Goal: Task Accomplishment & Management: Manage account settings

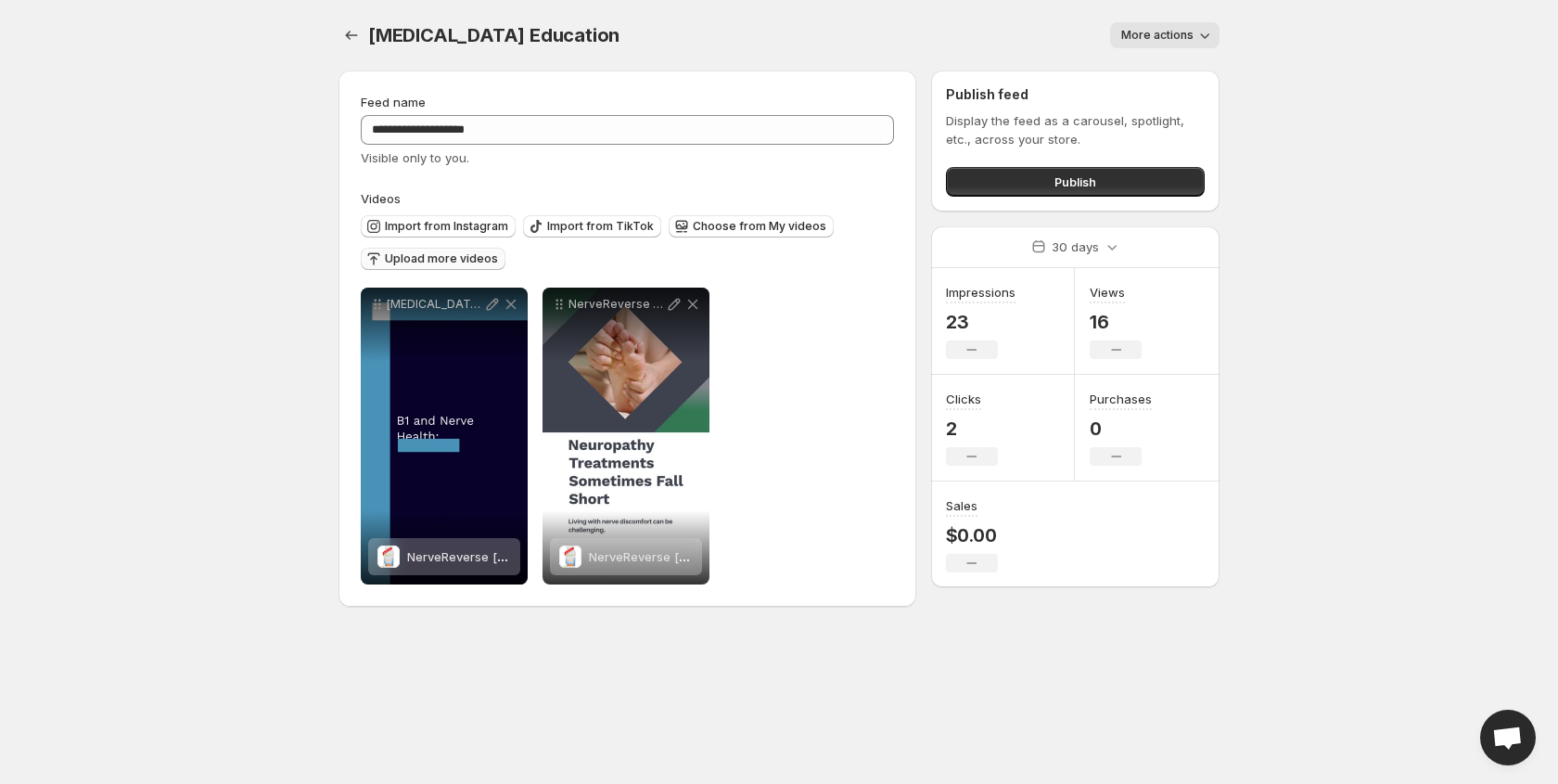
click at [460, 254] on span "Upload more videos" at bounding box center [441, 259] width 113 height 15
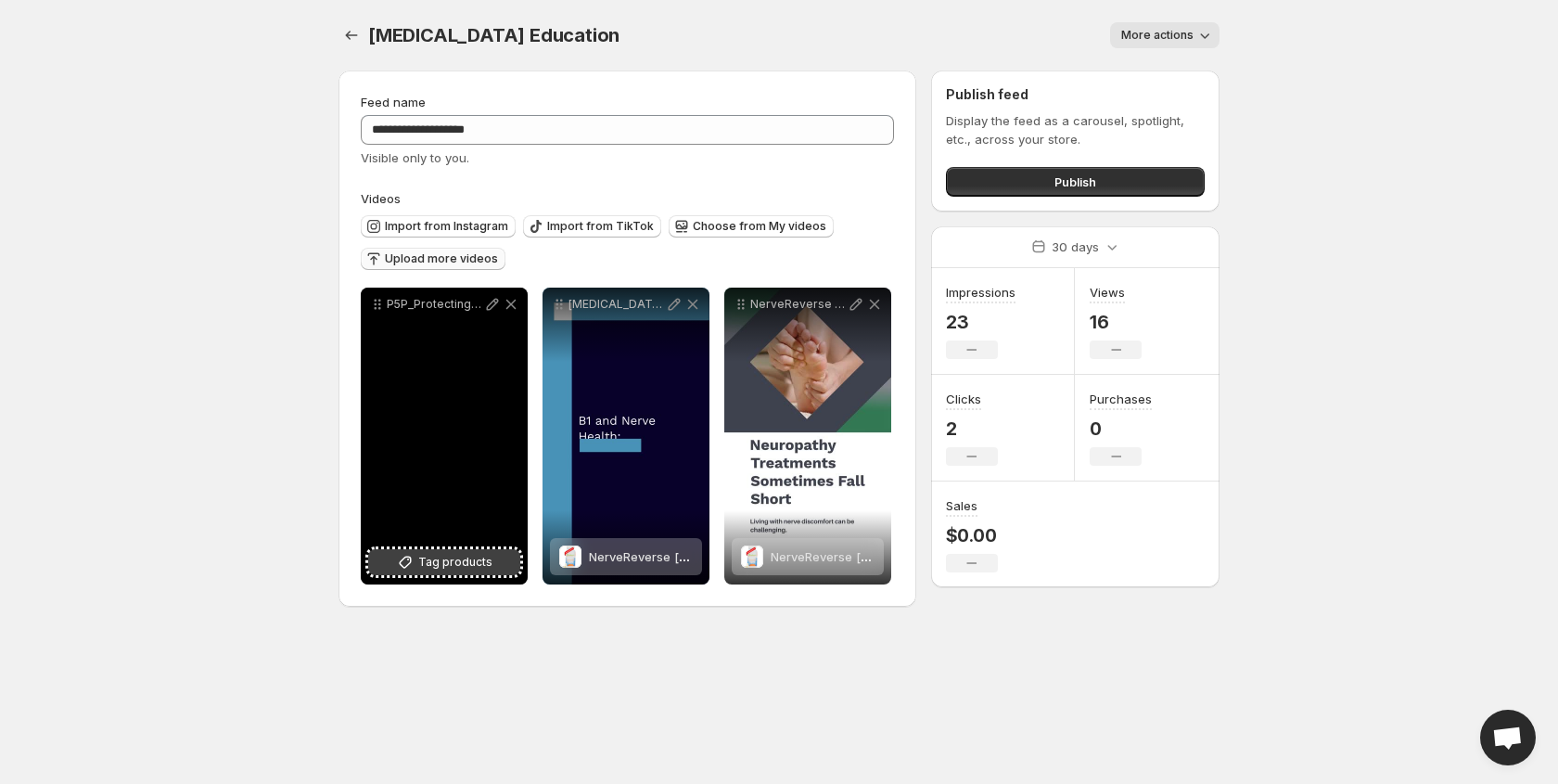
click at [449, 565] on span "Tag products" at bounding box center [455, 562] width 74 height 19
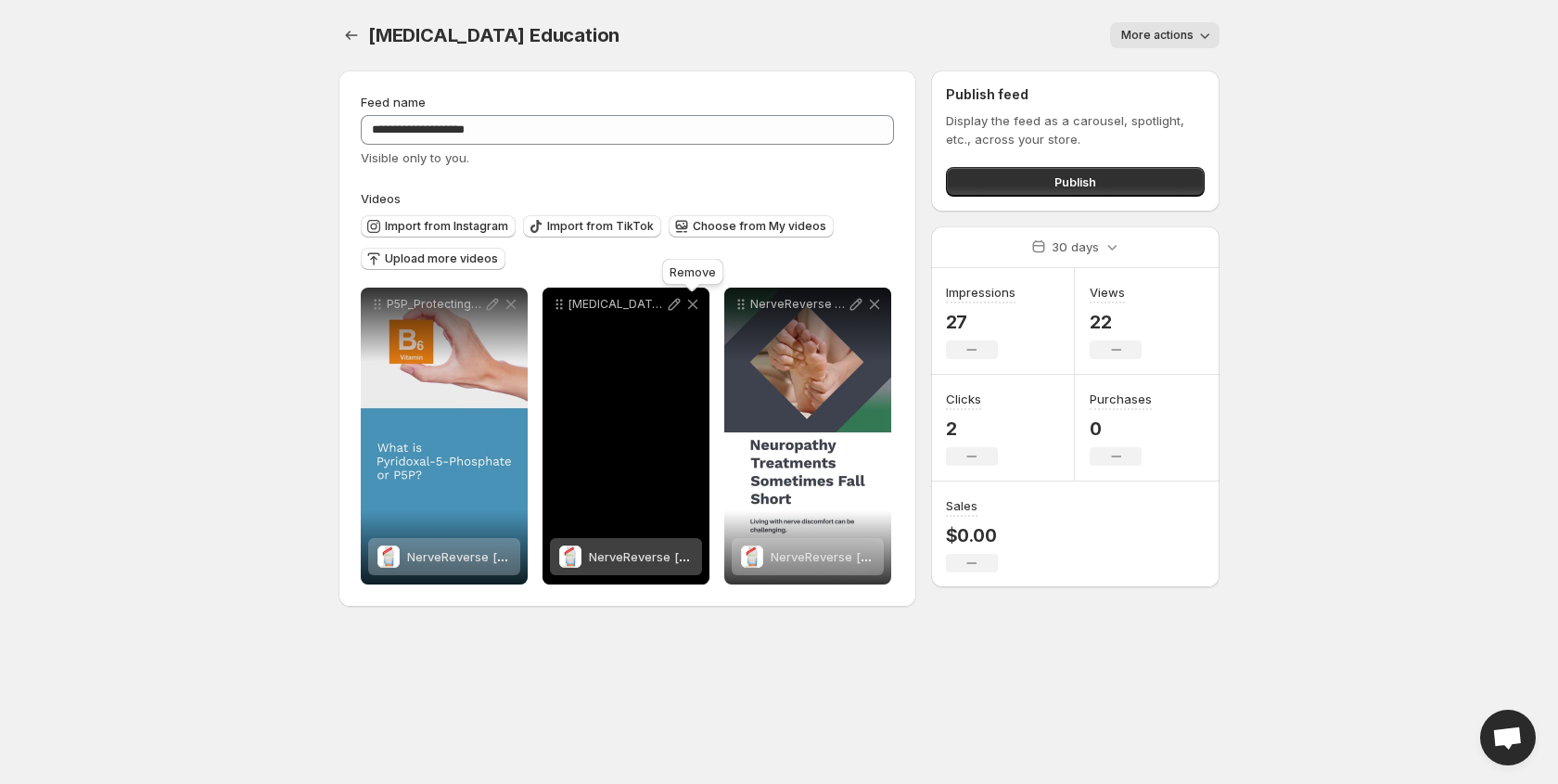
click at [694, 306] on icon at bounding box center [693, 305] width 19 height 19
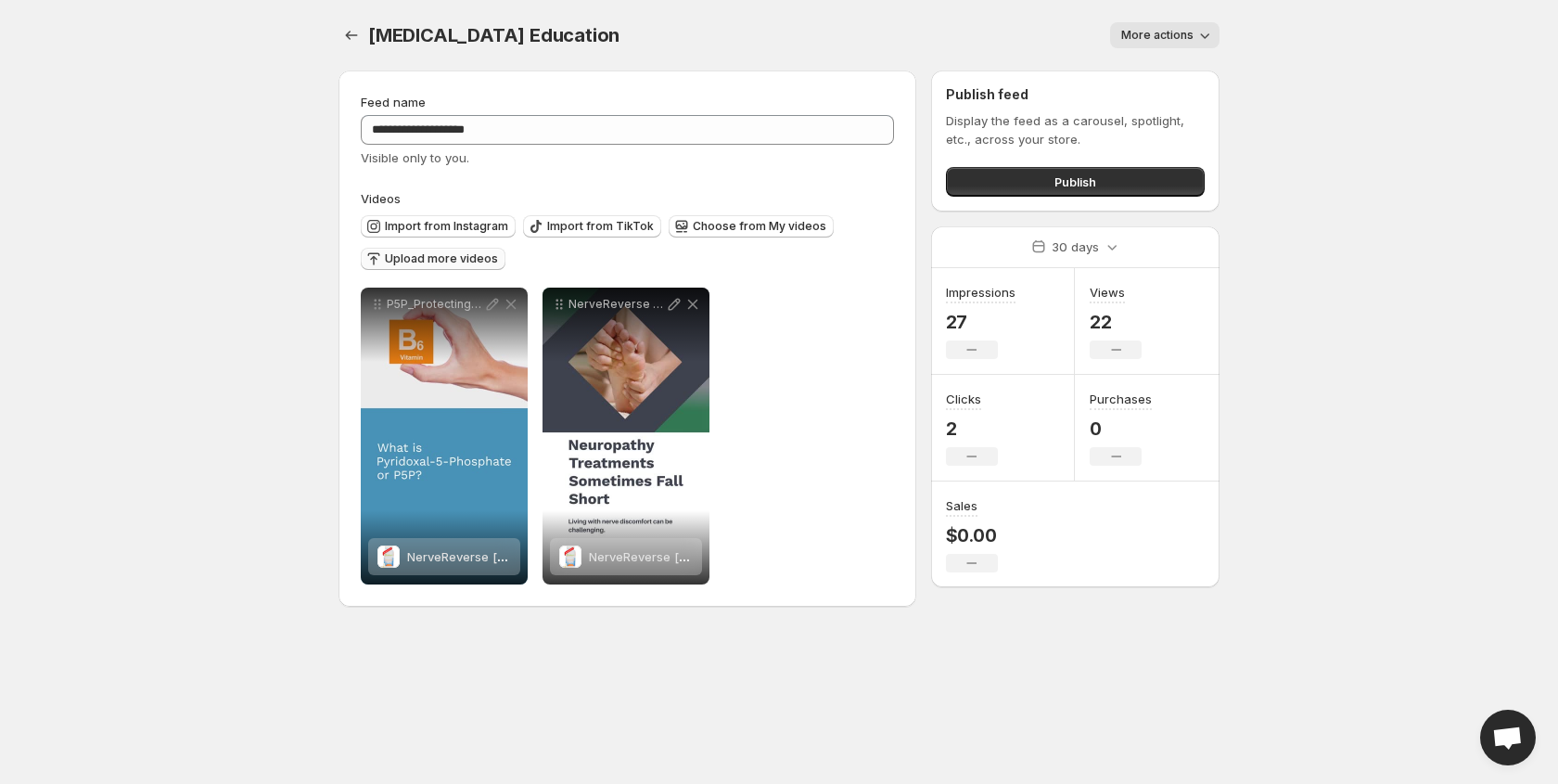
click at [454, 251] on button "Upload more videos" at bounding box center [433, 259] width 145 height 23
click at [448, 262] on span "Upload more videos" at bounding box center [441, 259] width 113 height 15
click at [432, 260] on span "Upload more videos" at bounding box center [441, 259] width 113 height 15
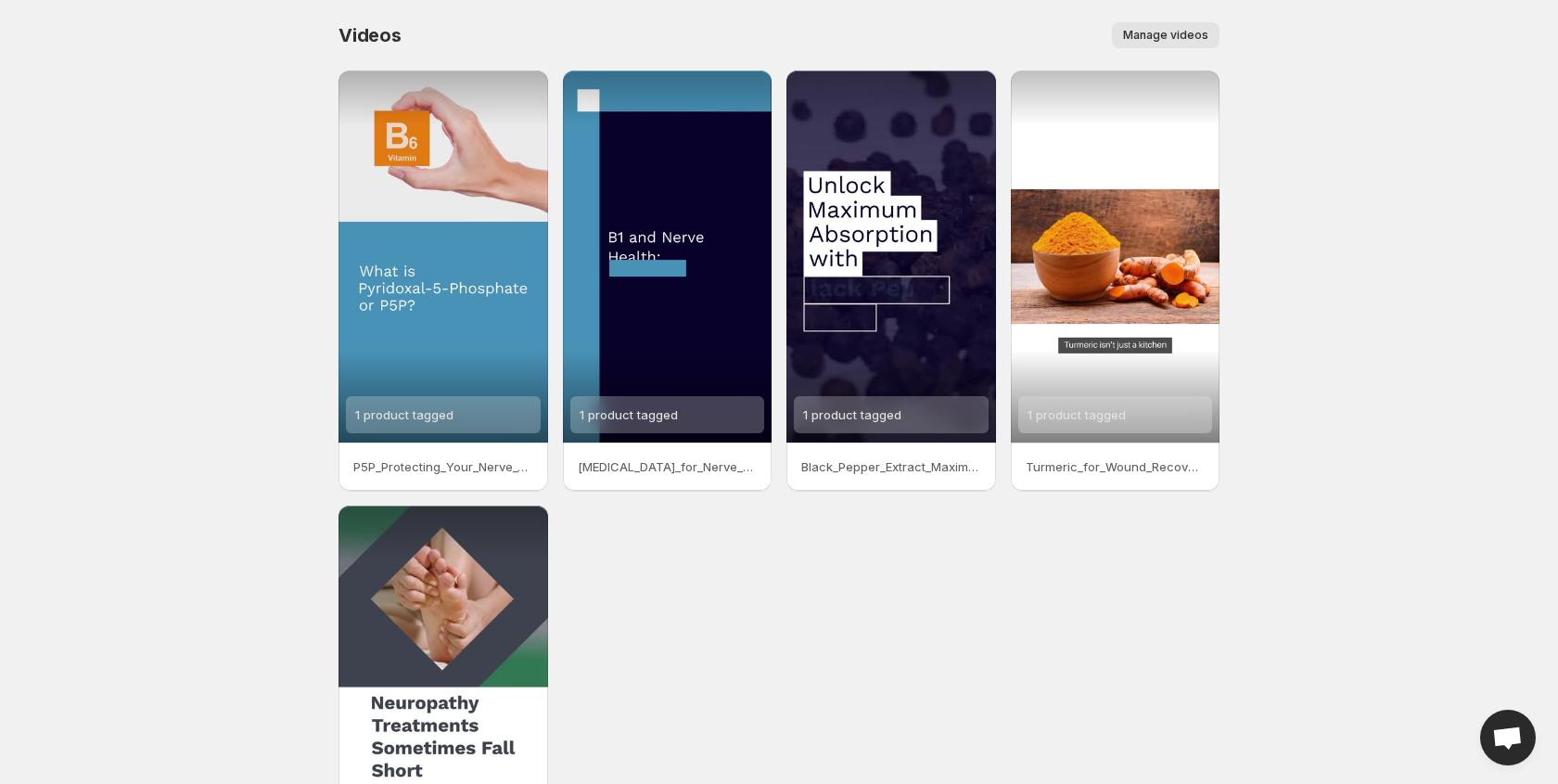
click at [1146, 33] on span "Manage videos" at bounding box center [1166, 36] width 86 height 15
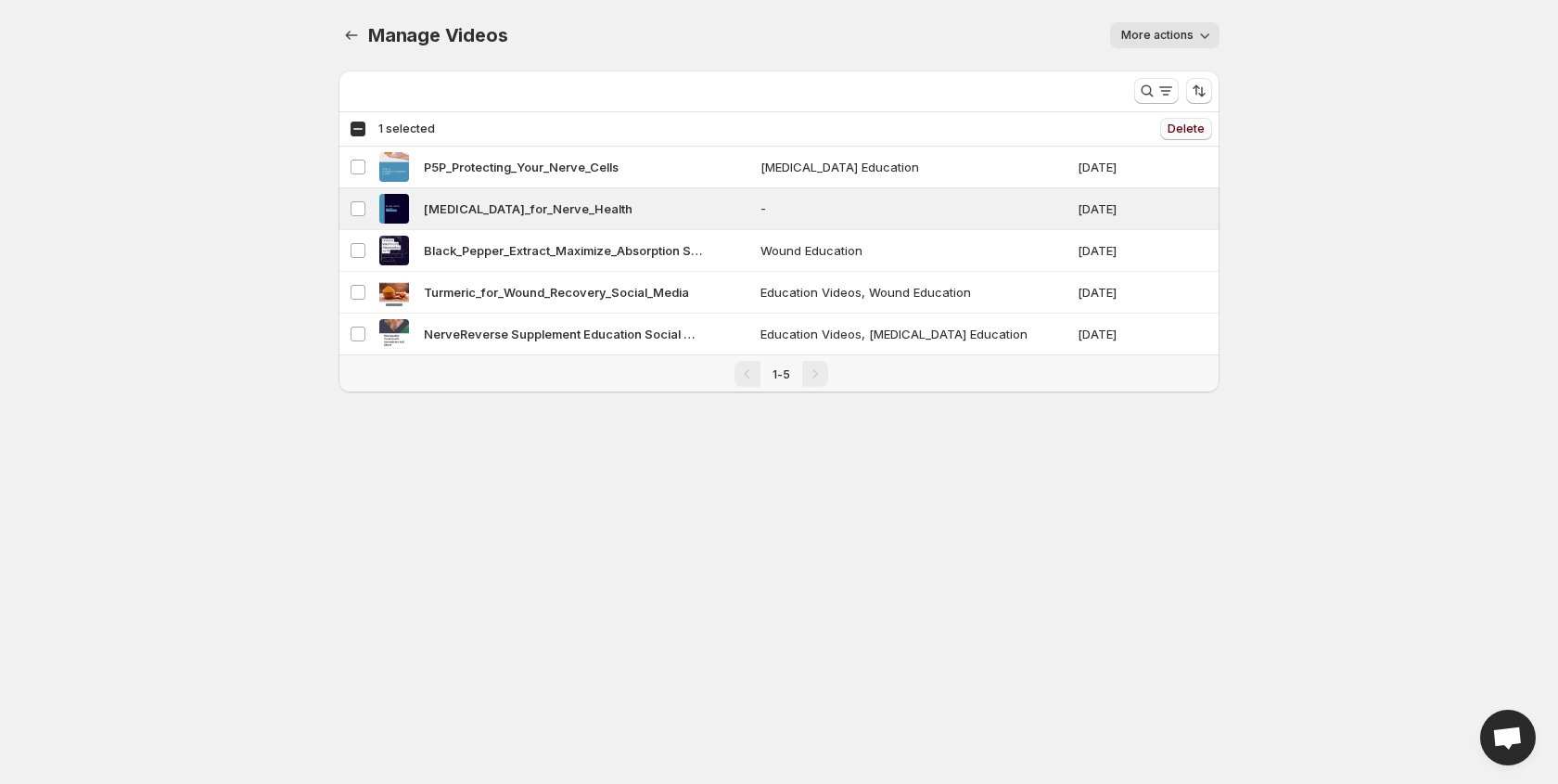
click at [1196, 131] on span "Delete" at bounding box center [1186, 129] width 37 height 15
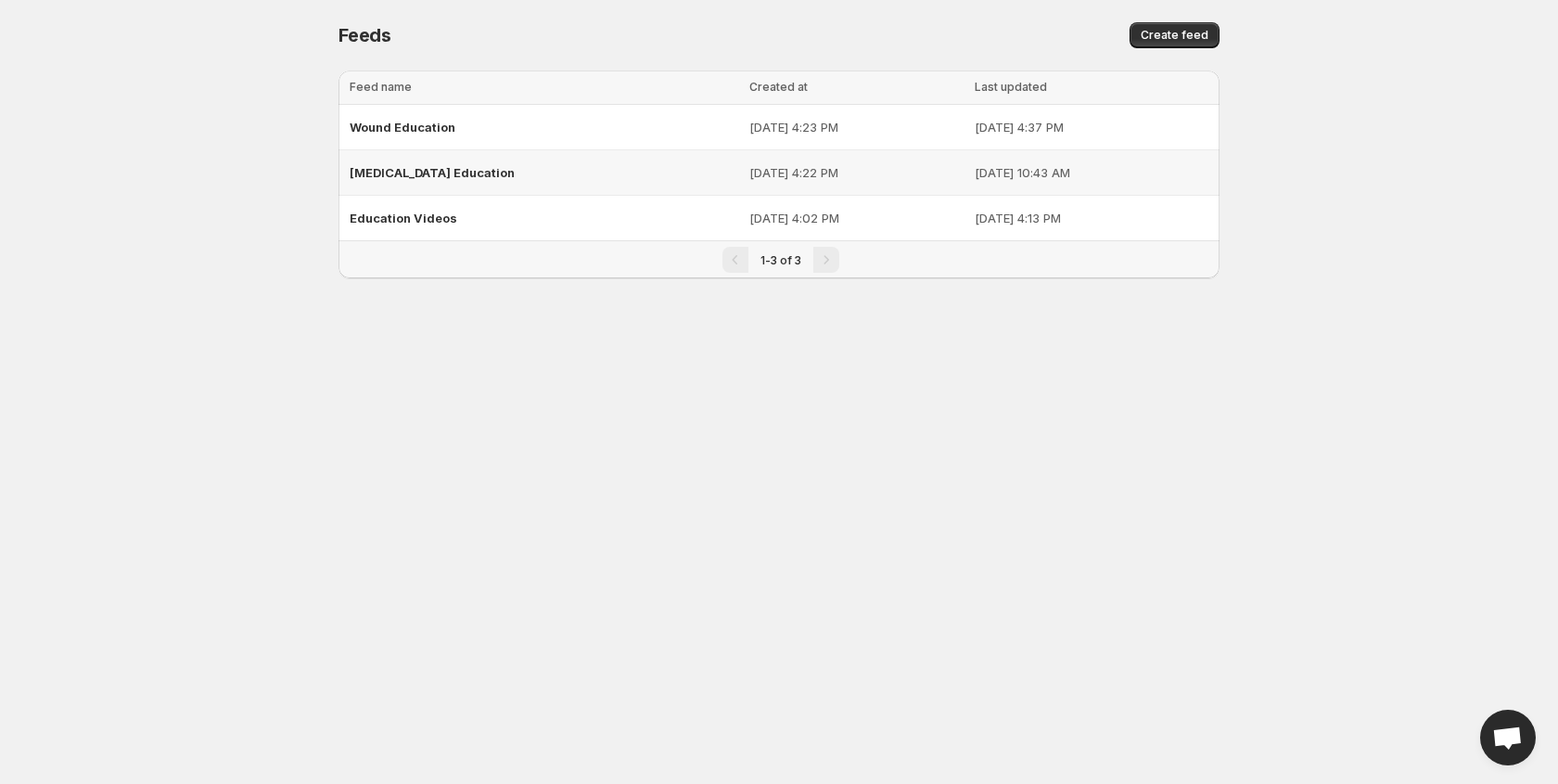
click at [415, 168] on span "[MEDICAL_DATA] Education" at bounding box center [433, 173] width 165 height 15
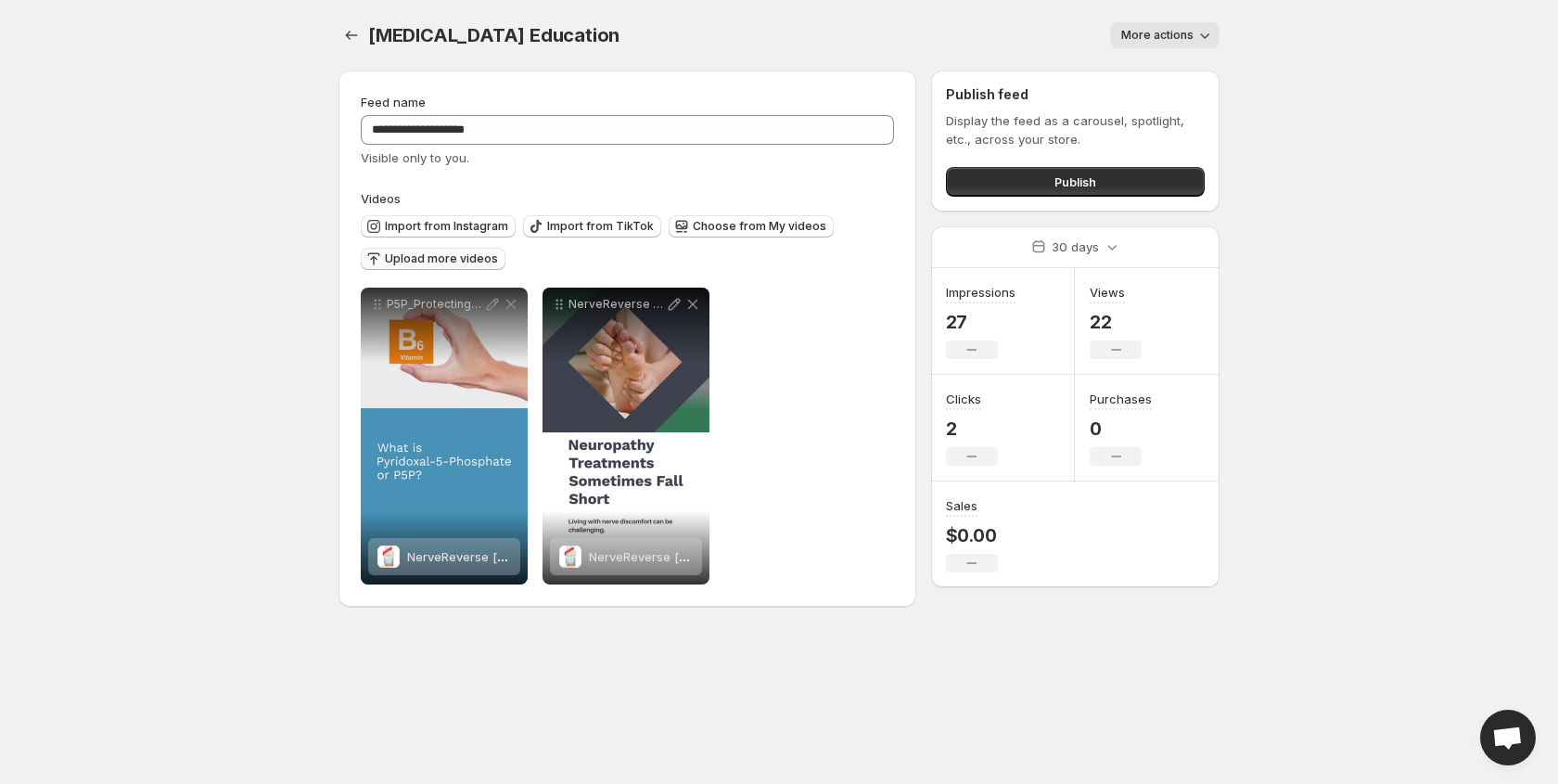
click at [448, 259] on span "Upload more videos" at bounding box center [441, 259] width 113 height 15
